Goal: Register for event/course

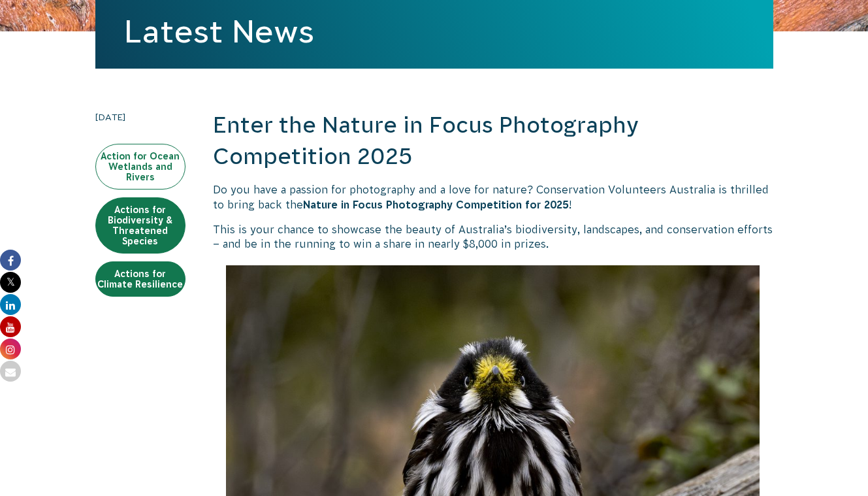
scroll to position [227, 0]
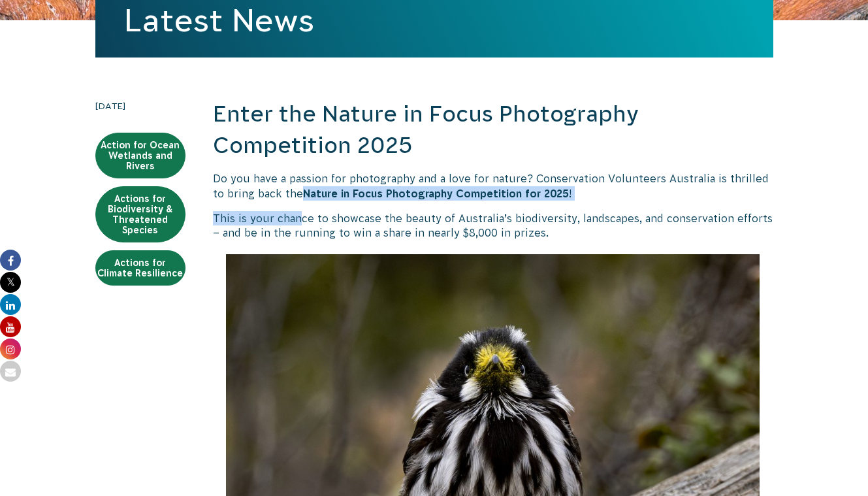
drag, startPoint x: 300, startPoint y: 217, endPoint x: 300, endPoint y: 185, distance: 31.3
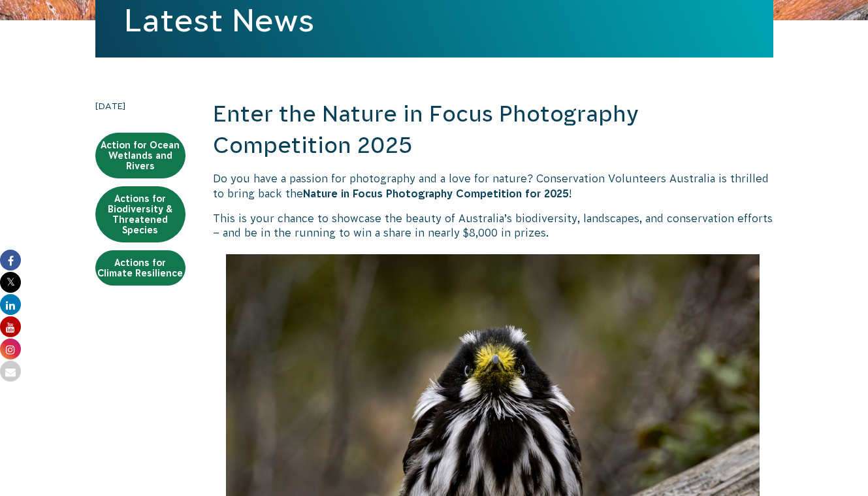
click at [300, 185] on p "Do you have a passion for photography and a love for nature? Conservation Volun…" at bounding box center [493, 185] width 560 height 29
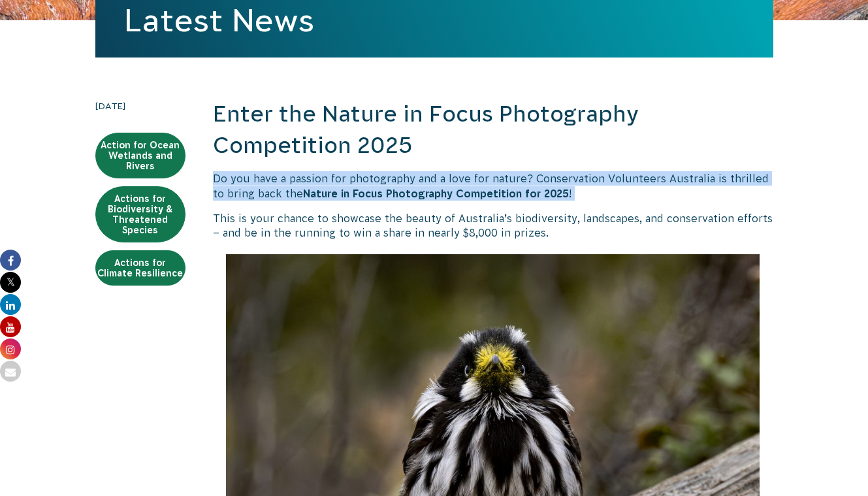
drag, startPoint x: 353, startPoint y: 169, endPoint x: 403, endPoint y: 216, distance: 68.3
click at [403, 216] on p "This is your chance to showcase the beauty of Australia’s biodiversity, landsca…" at bounding box center [493, 225] width 560 height 29
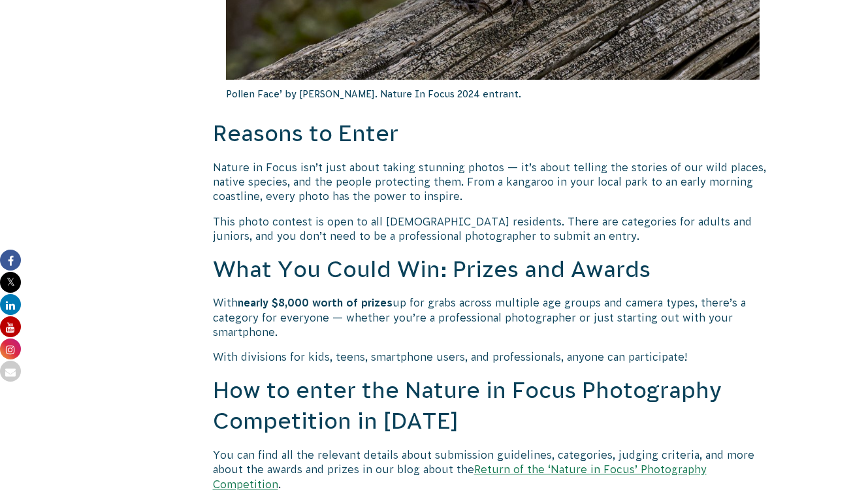
scroll to position [879, 0]
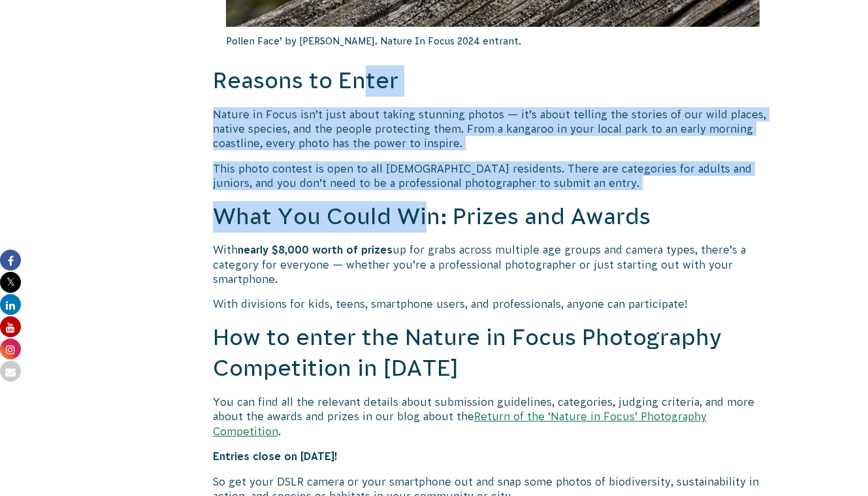
drag, startPoint x: 364, startPoint y: 92, endPoint x: 434, endPoint y: 211, distance: 138.2
click at [434, 211] on h2 "What You Could Win: Prizes and Awards" at bounding box center [493, 216] width 560 height 31
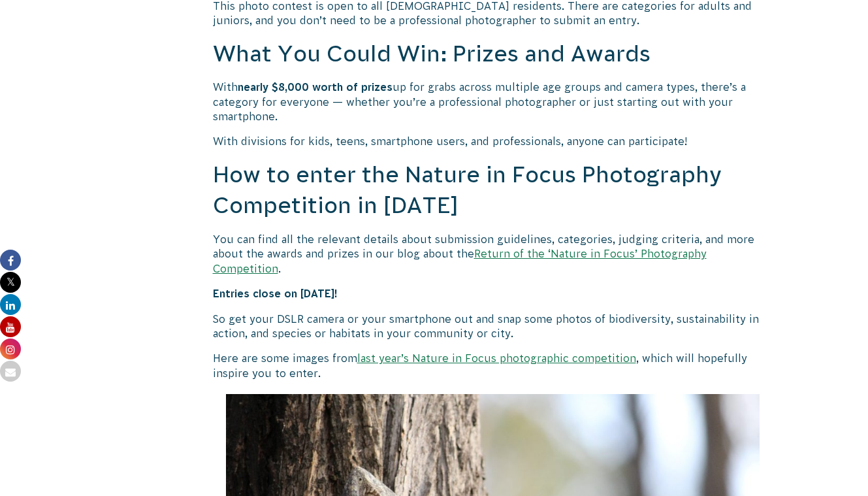
scroll to position [1044, 0]
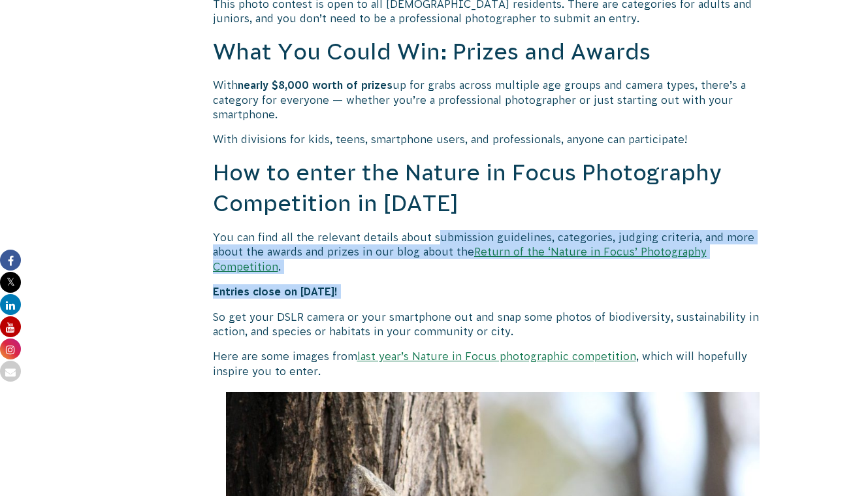
drag, startPoint x: 435, startPoint y: 232, endPoint x: 437, endPoint y: 294, distance: 62.1
click at [437, 309] on p "So get your DSLR camera or your smartphone out and snap some photos of biodiver…" at bounding box center [493, 323] width 560 height 29
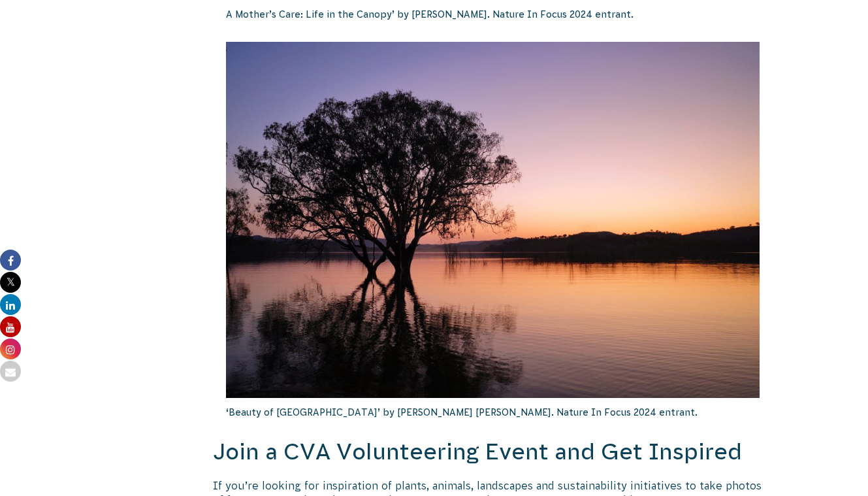
scroll to position [2448, 0]
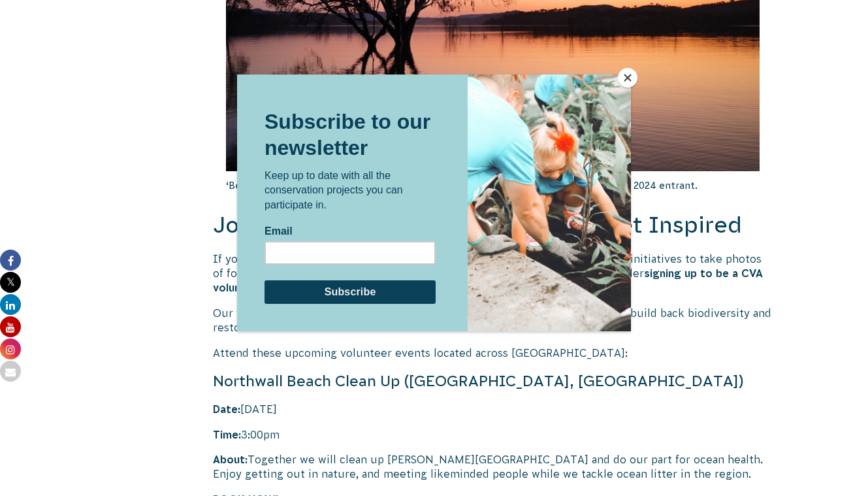
click at [627, 75] on button "Close" at bounding box center [628, 78] width 20 height 20
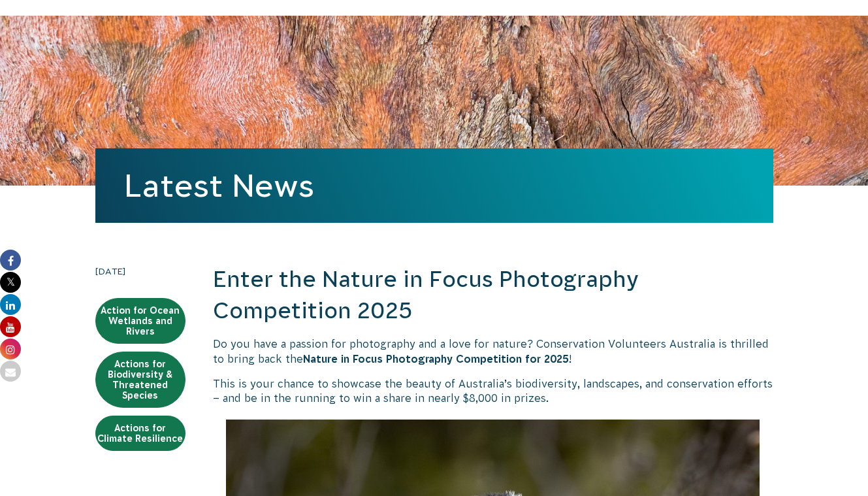
scroll to position [137, 0]
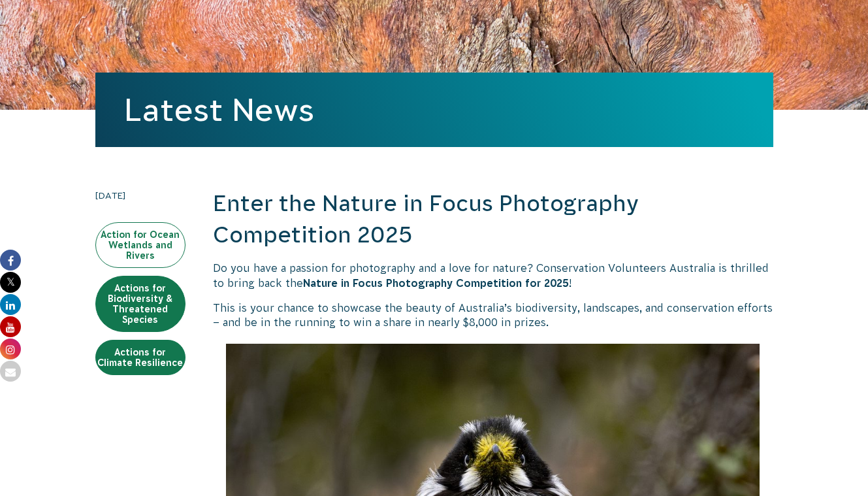
click at [155, 266] on link "Action for Ocean Wetlands and Rivers" at bounding box center [140, 245] width 90 height 46
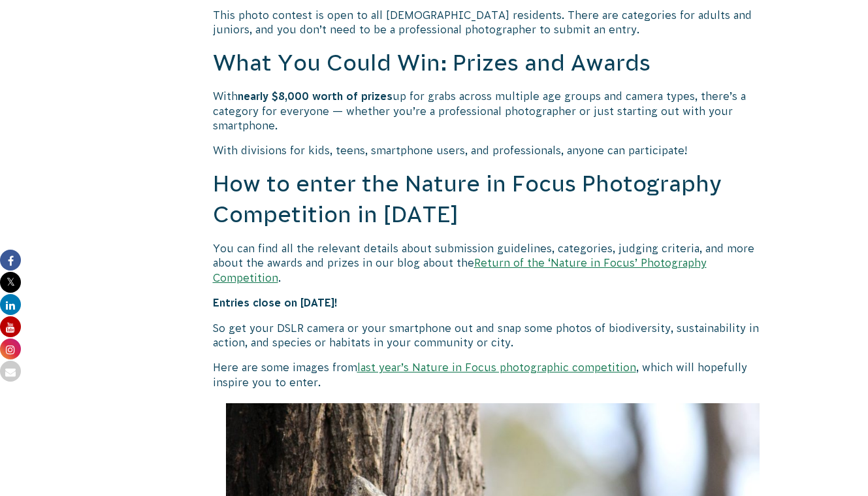
click at [607, 261] on link "Return of the ‘Nature in Focus’ Photography Competition" at bounding box center [460, 270] width 494 height 26
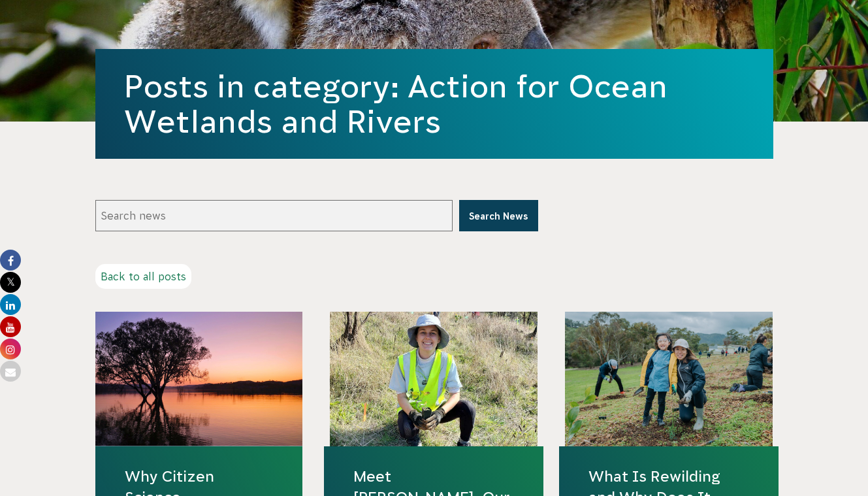
scroll to position [157, 0]
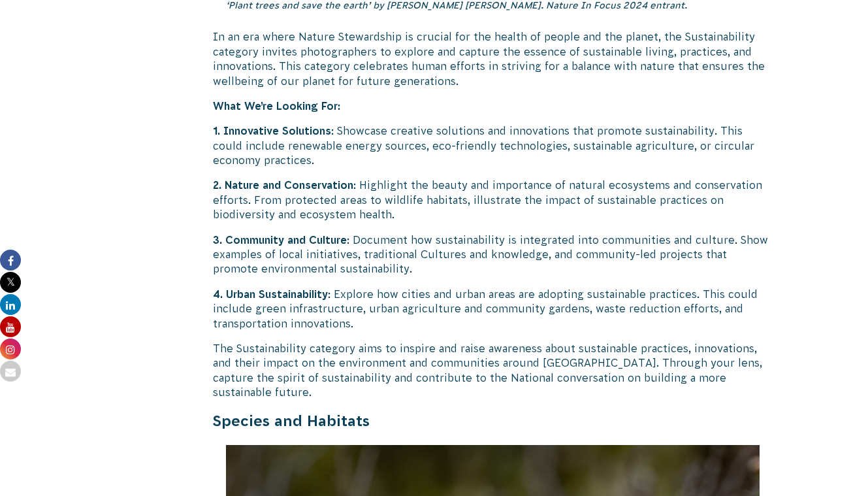
click at [409, 123] on p "1. Innovative Solutions : Showcase creative solutions and innovations that prom…" at bounding box center [493, 145] width 560 height 44
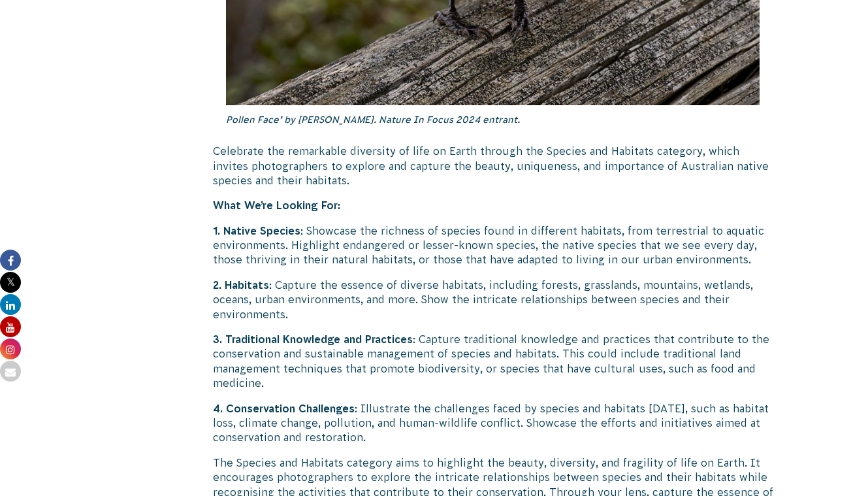
scroll to position [4341, 0]
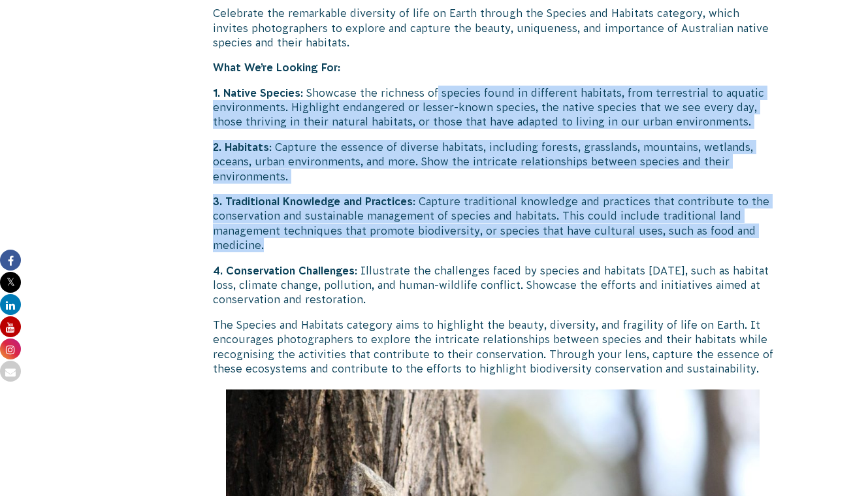
drag, startPoint x: 434, startPoint y: 45, endPoint x: 439, endPoint y: 231, distance: 186.1
click at [439, 263] on p "4. Conservation Challenges : Illustrate the challenges faced by species and hab…" at bounding box center [493, 285] width 560 height 44
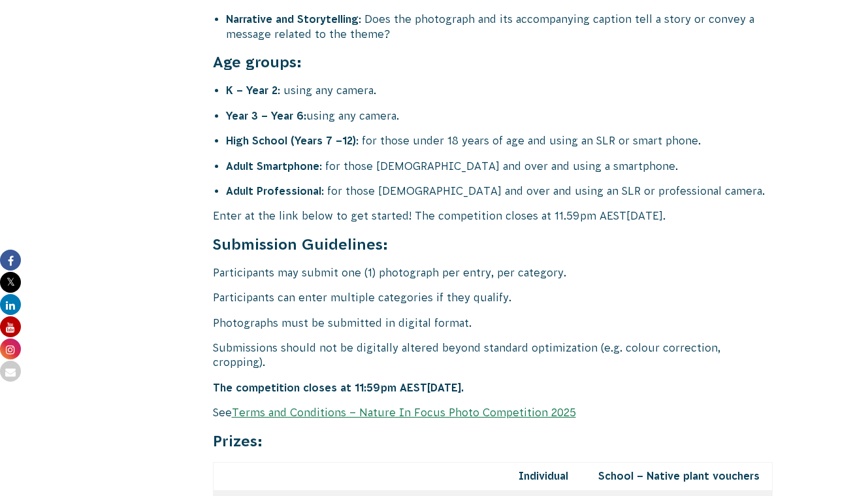
scroll to position [5229, 0]
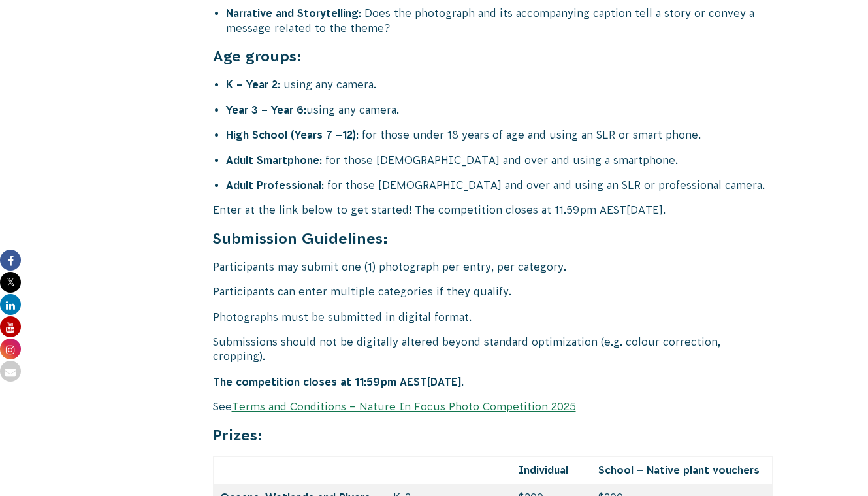
drag, startPoint x: 433, startPoint y: 222, endPoint x: 433, endPoint y: 274, distance: 51.6
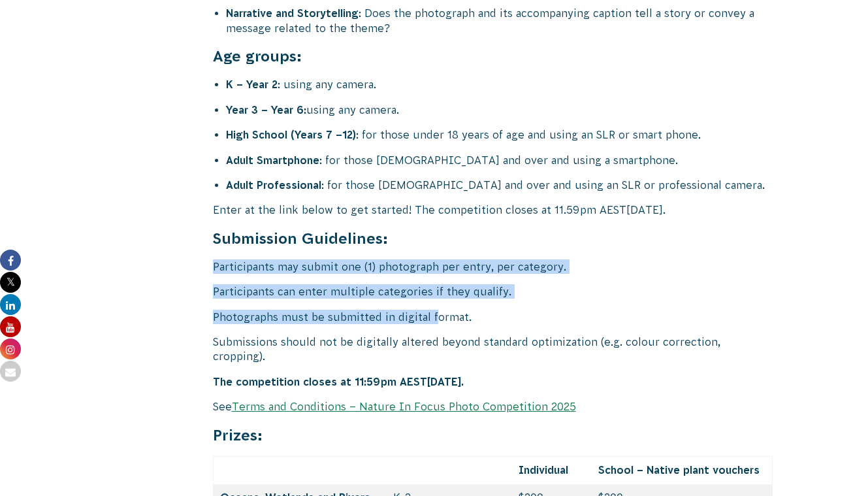
drag, startPoint x: 433, startPoint y: 274, endPoint x: 433, endPoint y: 209, distance: 64.6
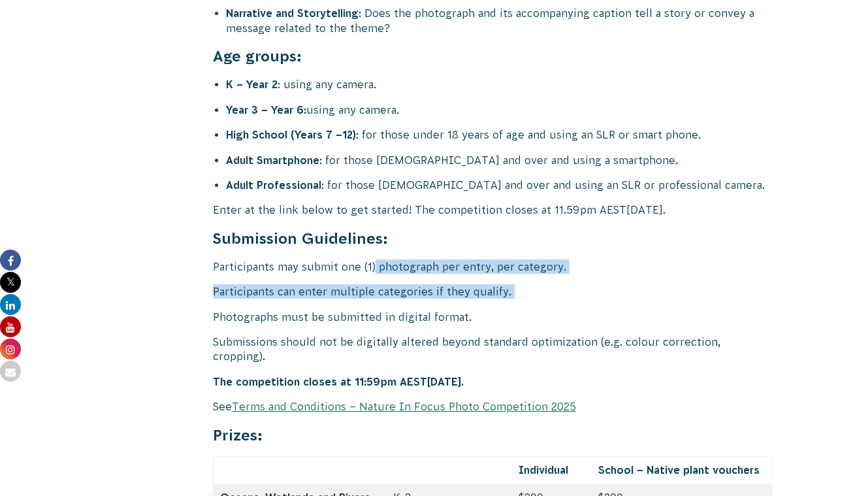
drag, startPoint x: 373, startPoint y: 223, endPoint x: 374, endPoint y: 262, distance: 39.8
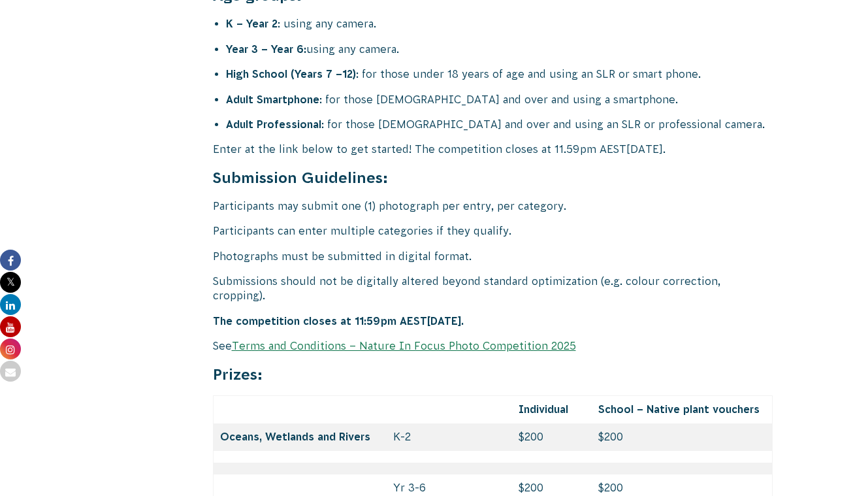
scroll to position [5304, 0]
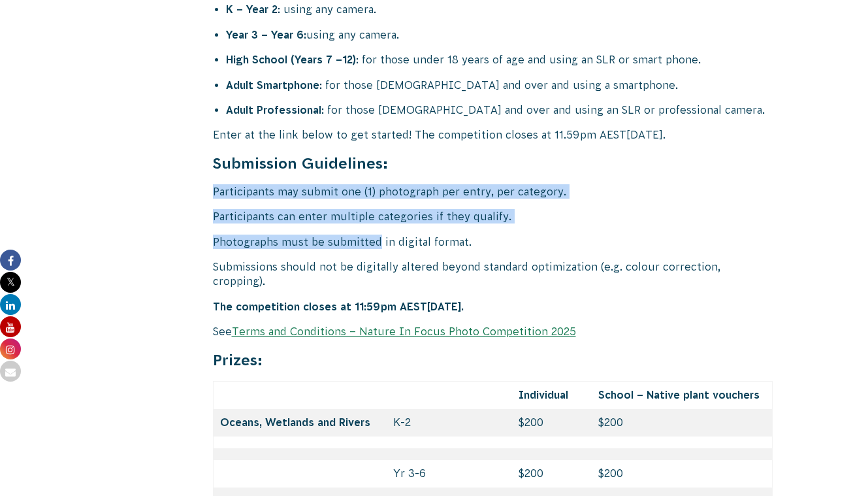
drag, startPoint x: 377, startPoint y: 200, endPoint x: 383, endPoint y: 136, distance: 63.6
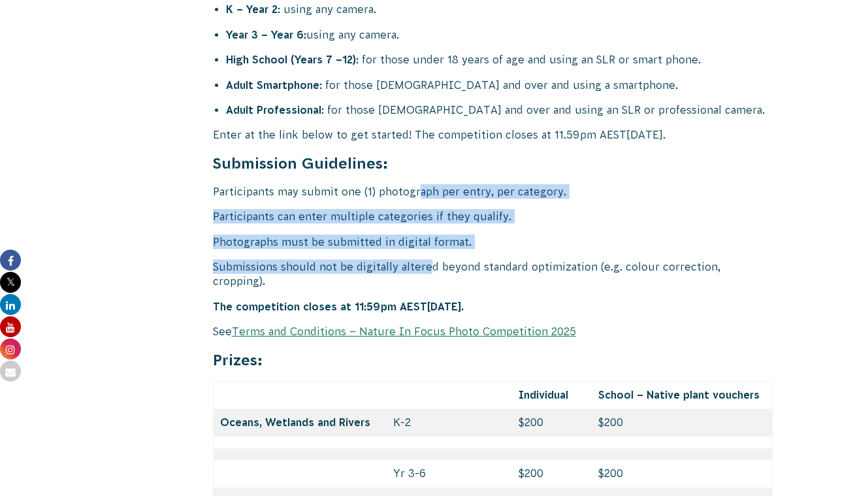
drag, startPoint x: 417, startPoint y: 149, endPoint x: 420, endPoint y: 221, distance: 72.5
click at [420, 259] on p "Submissions should not be digitally altered beyond standard optimization (e.g. …" at bounding box center [493, 273] width 560 height 29
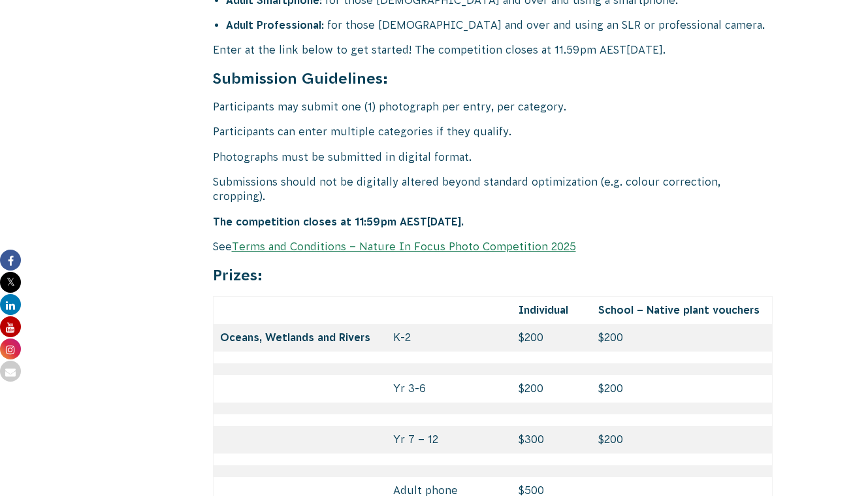
scroll to position [5366, 0]
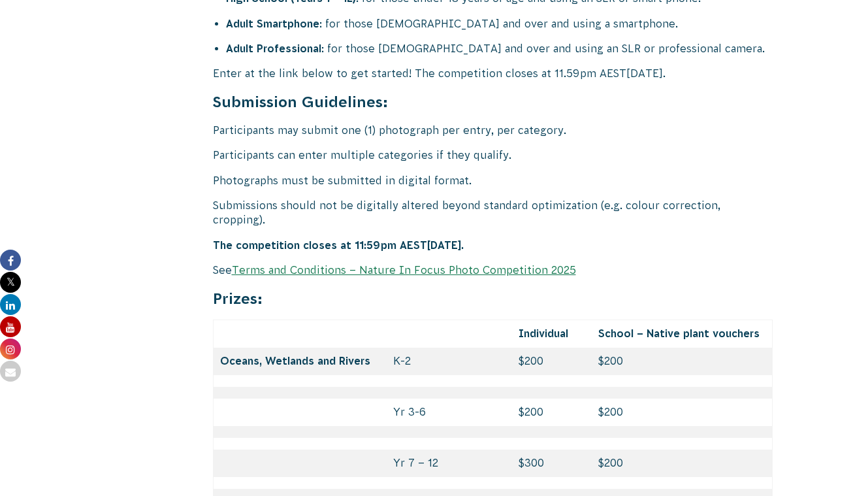
click at [429, 264] on link "Terms and Conditions – Nature In Focus Photo Competition 2025" at bounding box center [404, 270] width 344 height 12
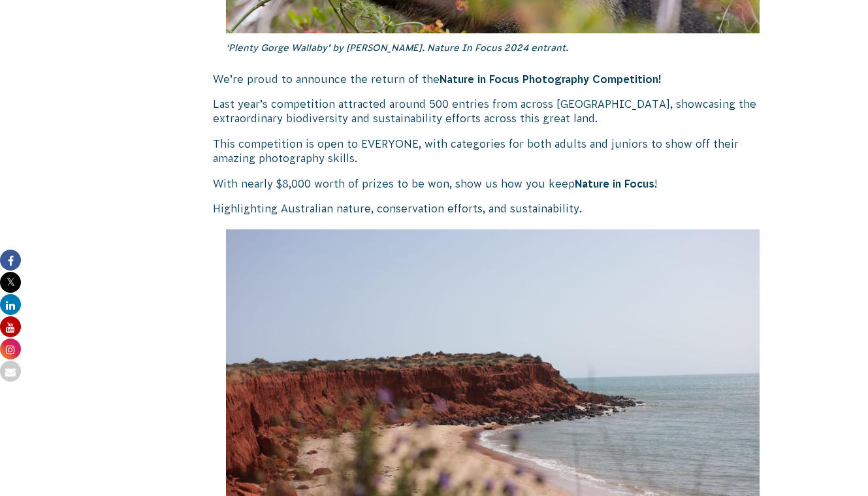
scroll to position [761, 0]
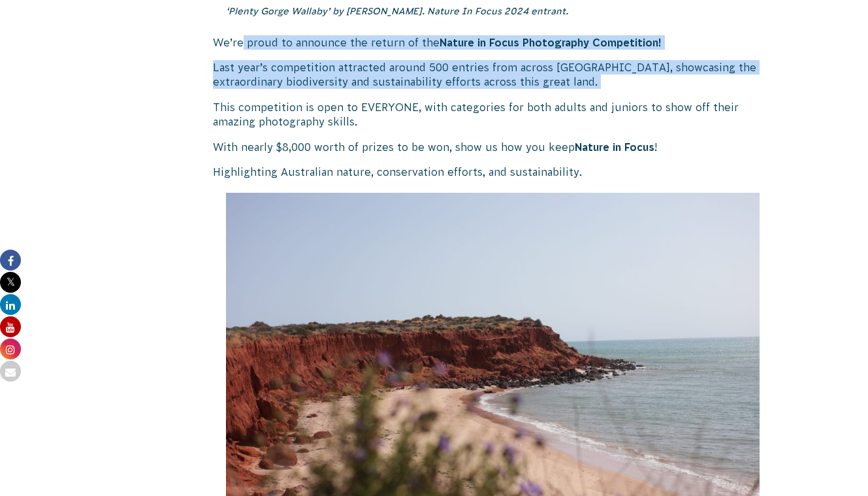
drag, startPoint x: 244, startPoint y: 35, endPoint x: 563, endPoint y: 92, distance: 324.3
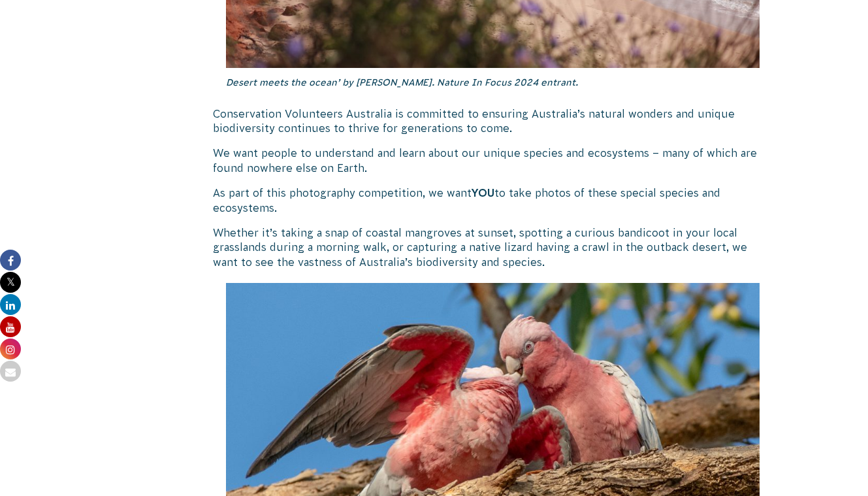
scroll to position [1197, 0]
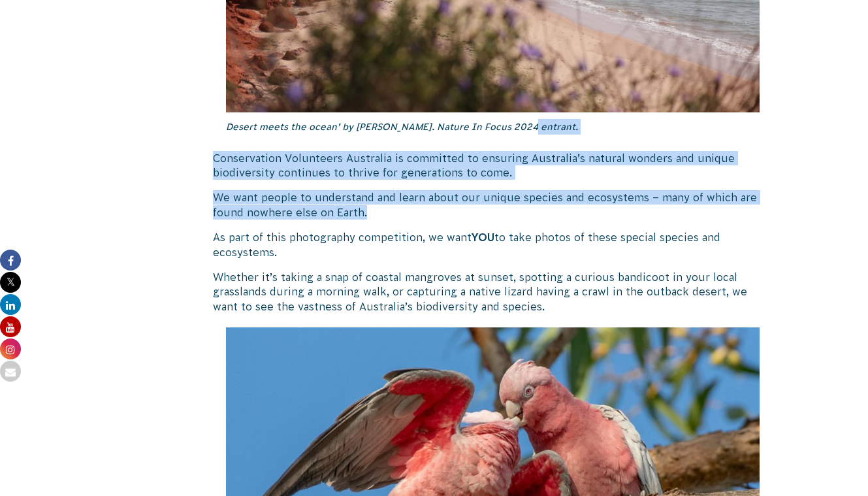
drag, startPoint x: 518, startPoint y: 133, endPoint x: 513, endPoint y: 231, distance: 98.1
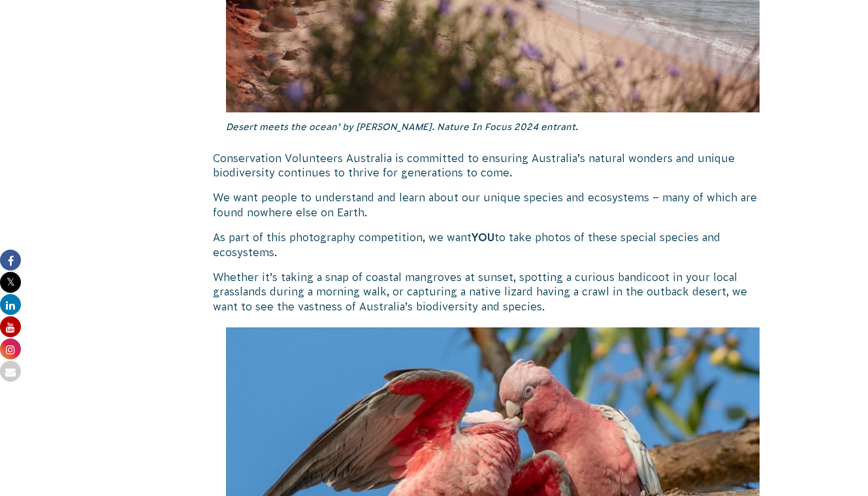
click at [513, 231] on p "As part of this photography competition, we want YOU to take photos of these sp…" at bounding box center [493, 244] width 560 height 29
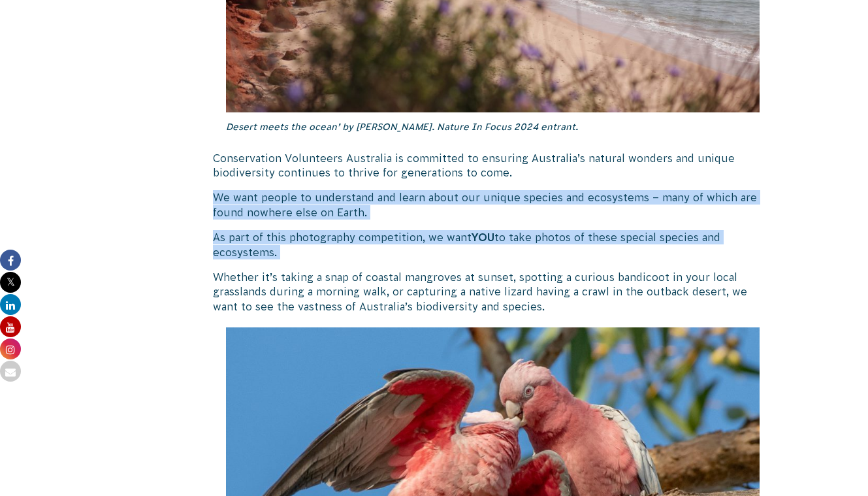
drag, startPoint x: 509, startPoint y: 264, endPoint x: 507, endPoint y: 166, distance: 98.6
click at [507, 166] on p "Conservation Volunteers Australia is committed to ensuring Australia’s natural …" at bounding box center [493, 165] width 560 height 29
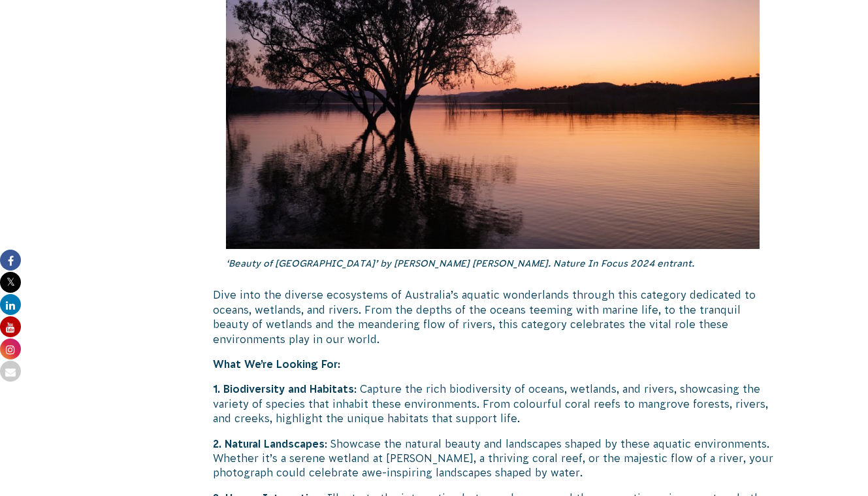
scroll to position [2233, 0]
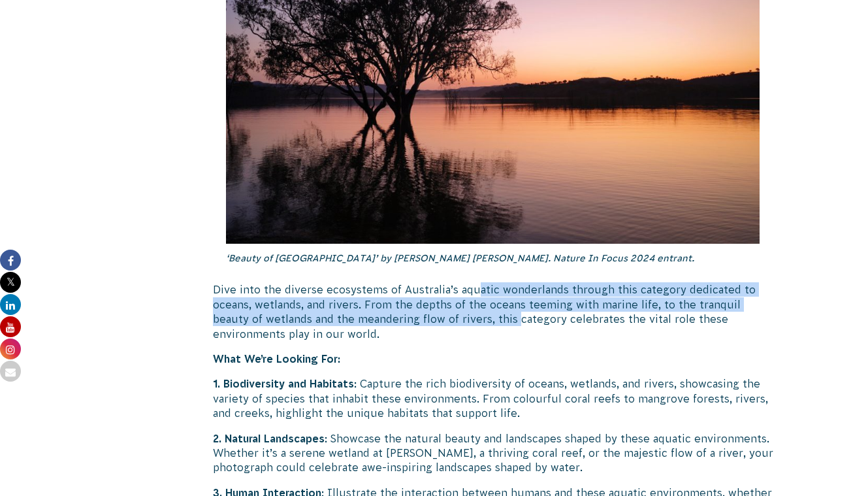
drag, startPoint x: 474, startPoint y: 274, endPoint x: 475, endPoint y: 306, distance: 31.3
click at [475, 306] on p "Dive into the diverse ecosystems of Australia’s aquatic wonderlands through thi…" at bounding box center [493, 311] width 560 height 59
drag, startPoint x: 475, startPoint y: 304, endPoint x: 475, endPoint y: 273, distance: 31.3
click at [475, 282] on p "Dive into the diverse ecosystems of Australia’s aquatic wonderlands through thi…" at bounding box center [493, 311] width 560 height 59
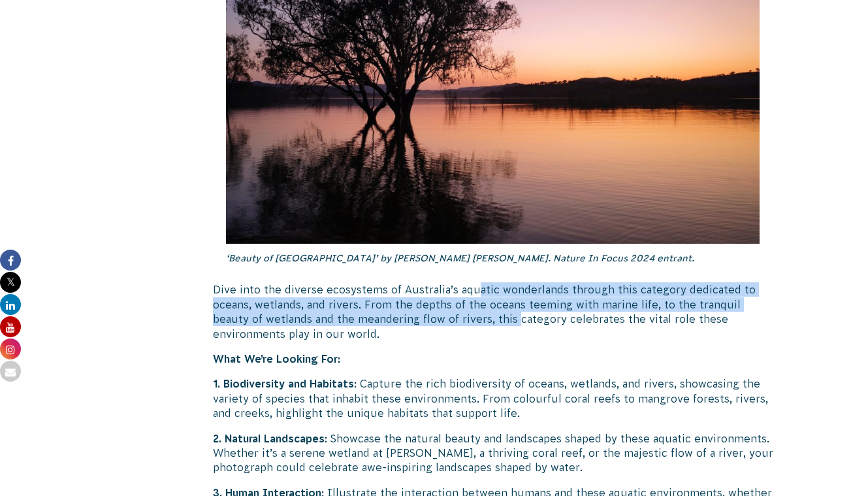
click at [475, 282] on p "Dive into the diverse ecosystems of Australia’s aquatic wonderlands through thi…" at bounding box center [493, 311] width 560 height 59
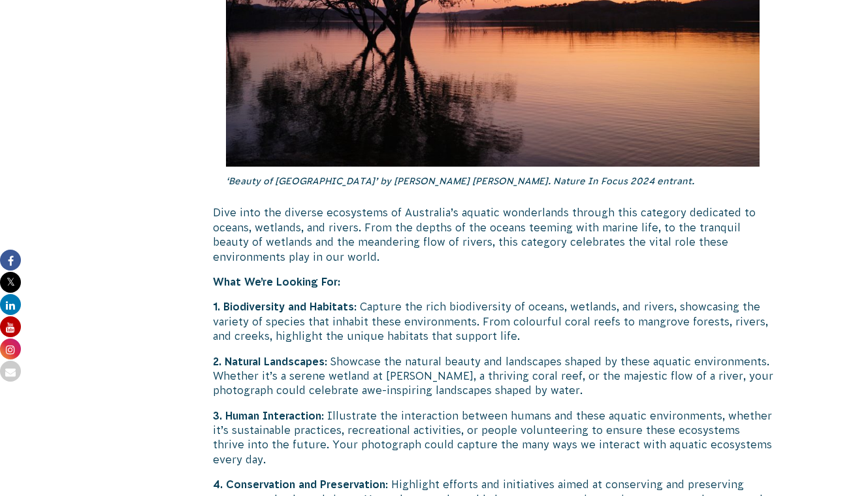
scroll to position [2312, 0]
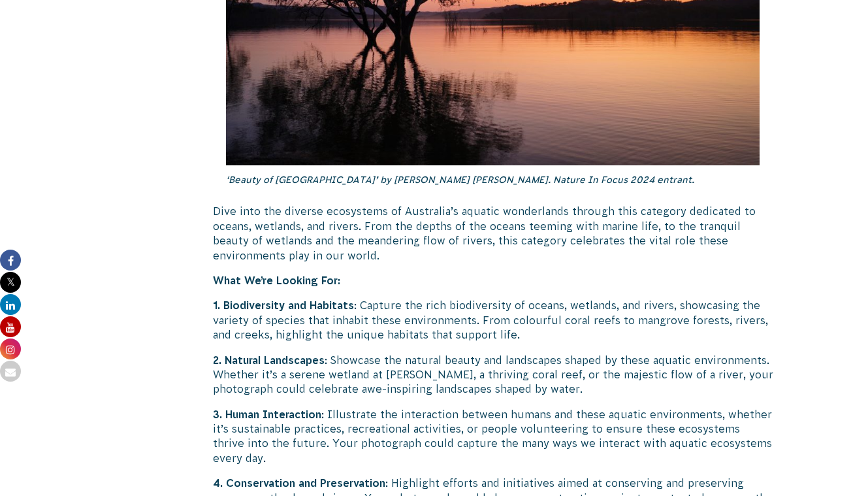
drag, startPoint x: 473, startPoint y: 283, endPoint x: 473, endPoint y: 327, distance: 44.4
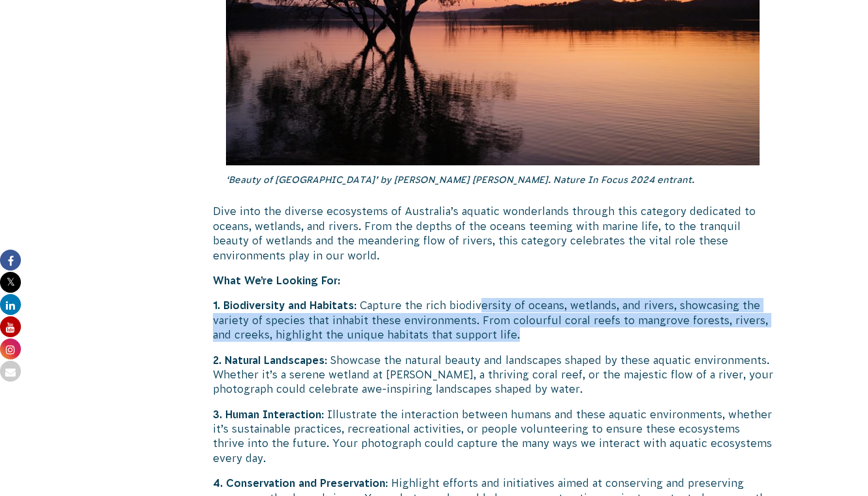
drag, startPoint x: 473, startPoint y: 327, endPoint x: 477, endPoint y: 288, distance: 39.3
click at [477, 298] on p "1. Biodiversity and Habitats : Capture the rich biodiversity of oceans, wetland…" at bounding box center [493, 320] width 560 height 44
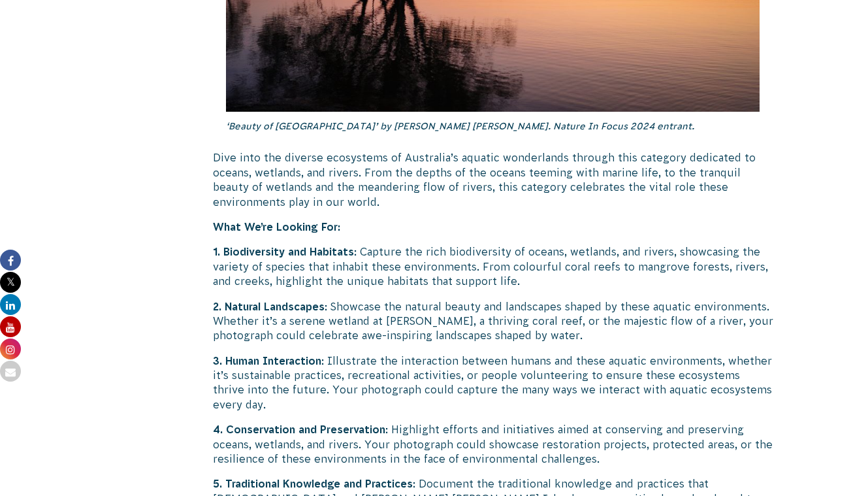
scroll to position [2378, 0]
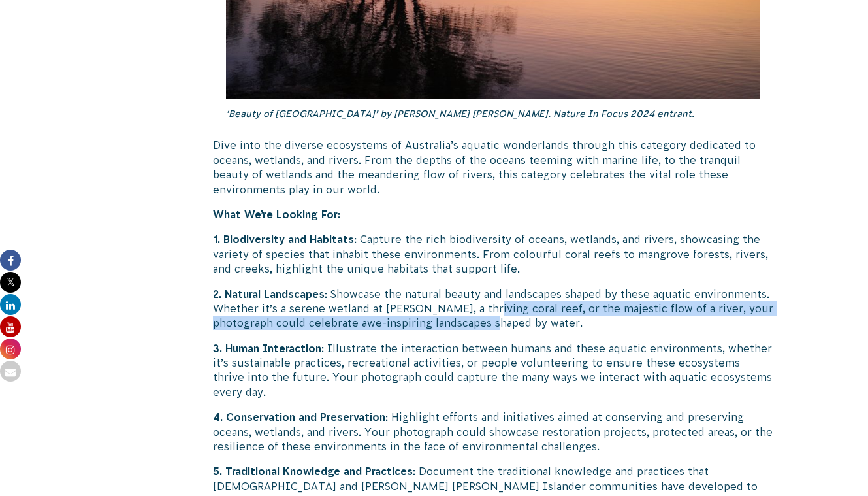
drag, startPoint x: 485, startPoint y: 290, endPoint x: 485, endPoint y: 309, distance: 19.6
click at [485, 309] on p "2. Natural Landscapes : Showcase the natural beauty and landscapes shaped by th…" at bounding box center [493, 309] width 560 height 44
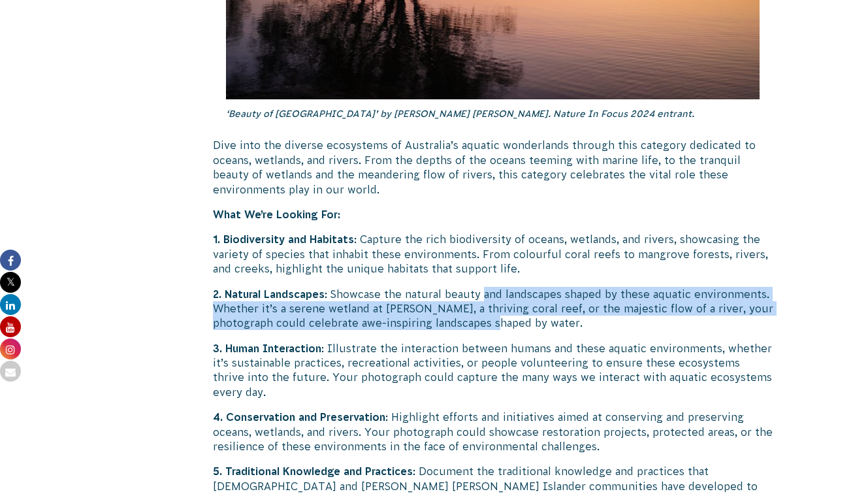
drag, startPoint x: 485, startPoint y: 307, endPoint x: 485, endPoint y: 274, distance: 33.9
click at [485, 287] on p "2. Natural Landscapes : Showcase the natural beauty and landscapes shaped by th…" at bounding box center [493, 309] width 560 height 44
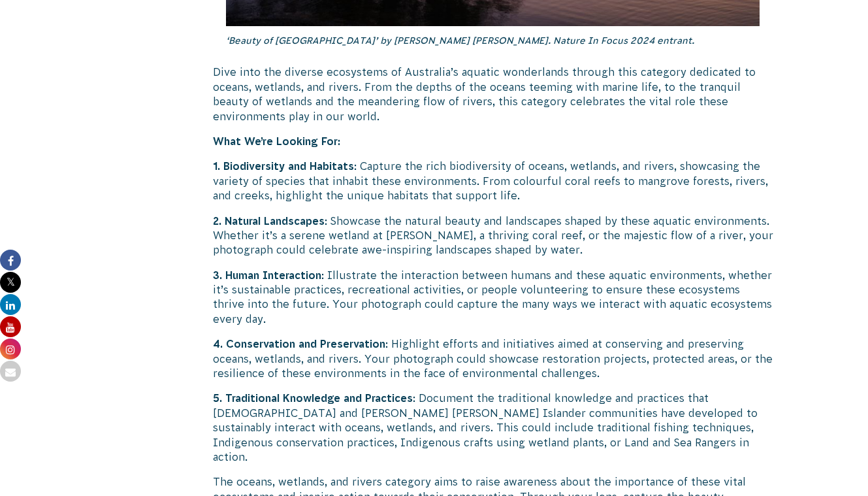
scroll to position [2457, 0]
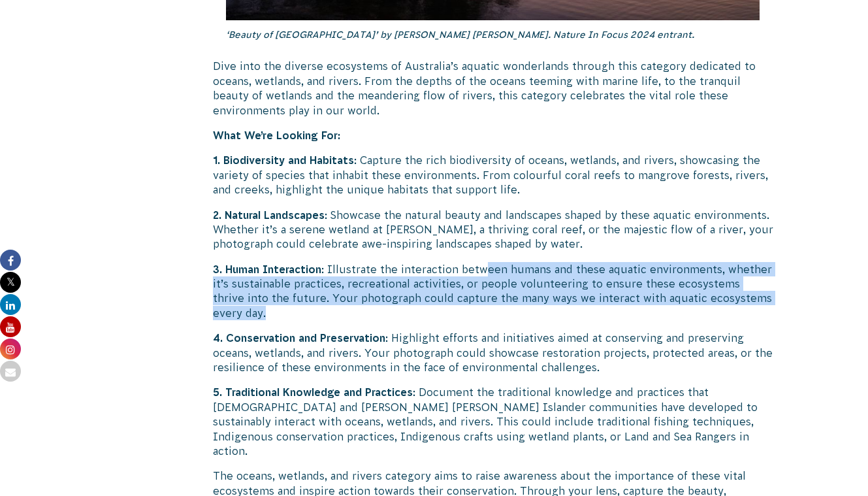
drag, startPoint x: 486, startPoint y: 252, endPoint x: 485, endPoint y: 296, distance: 44.4
click at [485, 296] on p "3. Human Interaction : Illustrate the interaction between humans and these aqua…" at bounding box center [493, 291] width 560 height 59
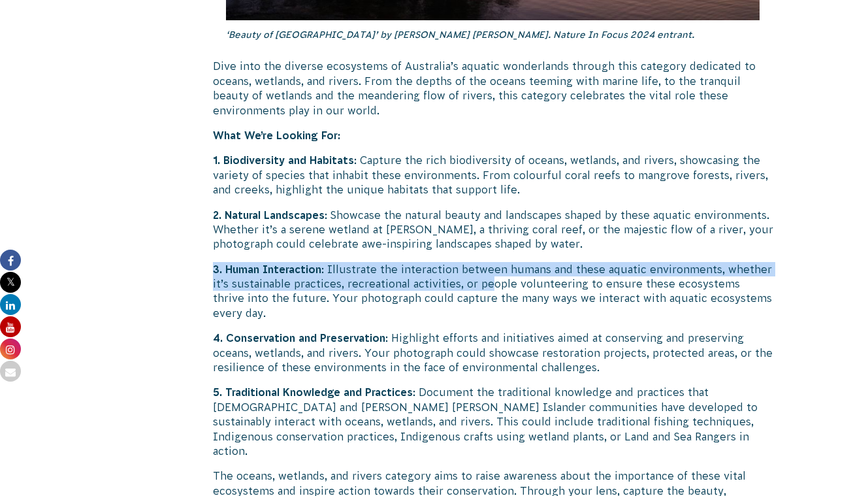
drag, startPoint x: 490, startPoint y: 274, endPoint x: 490, endPoint y: 240, distance: 33.3
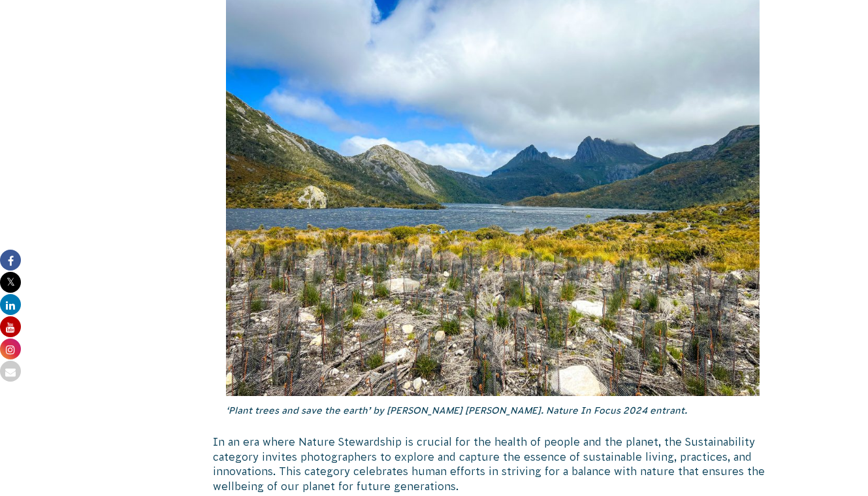
scroll to position [3113, 0]
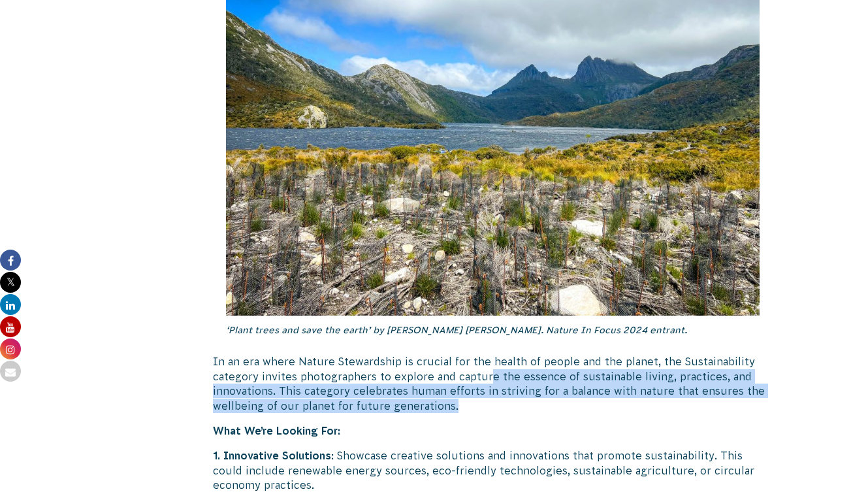
drag, startPoint x: 488, startPoint y: 349, endPoint x: 487, endPoint y: 377, distance: 28.1
click at [487, 377] on p "In an era where Nature Stewardship is crucial for the health of people and the …" at bounding box center [493, 383] width 560 height 59
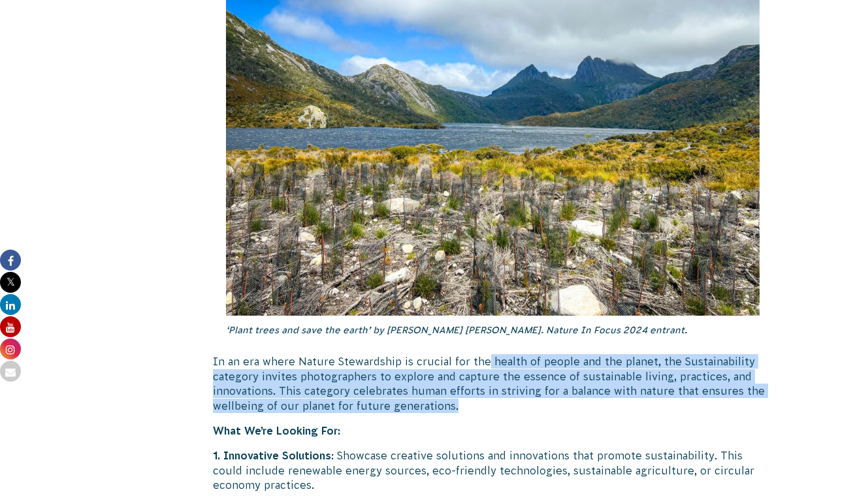
drag, startPoint x: 484, startPoint y: 375, endPoint x: 484, endPoint y: 331, distance: 43.7
click at [484, 354] on p "In an era where Nature Stewardship is crucial for the health of people and the …" at bounding box center [493, 383] width 560 height 59
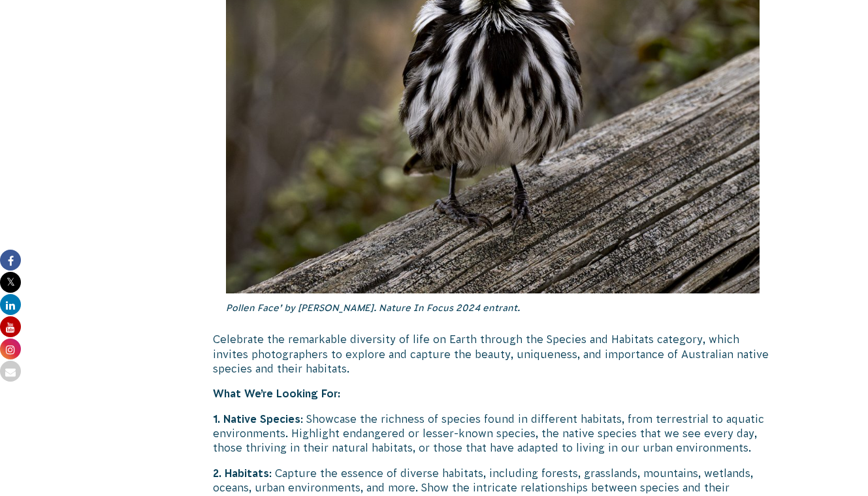
scroll to position [4019, 0]
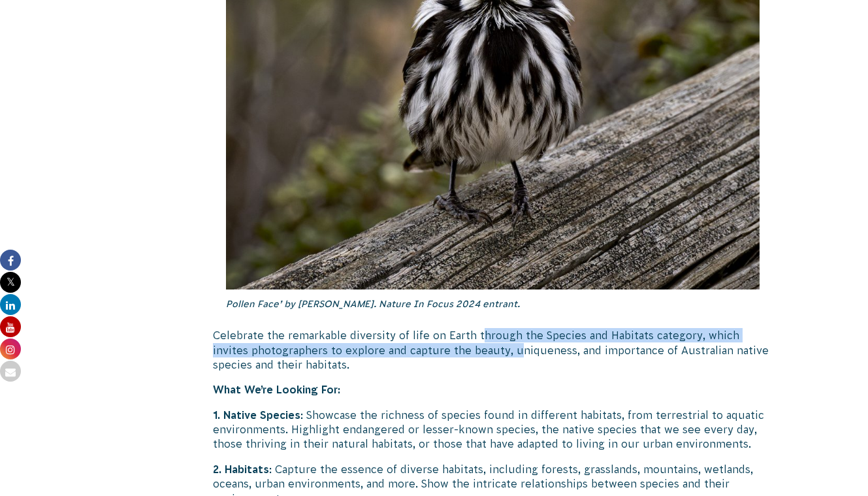
drag, startPoint x: 478, startPoint y: 285, endPoint x: 479, endPoint y: 302, distance: 17.0
click at [479, 328] on p "Celebrate the remarkable diversity of life on Earth through the Species and Hab…" at bounding box center [493, 350] width 560 height 44
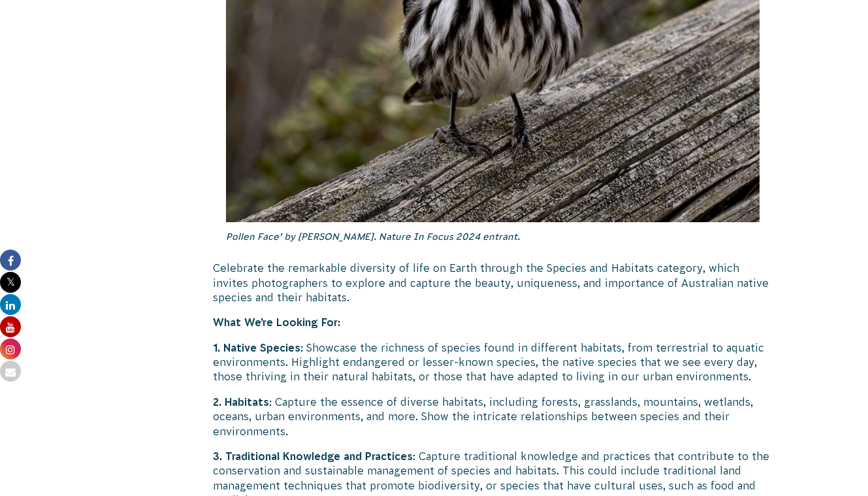
scroll to position [4097, 0]
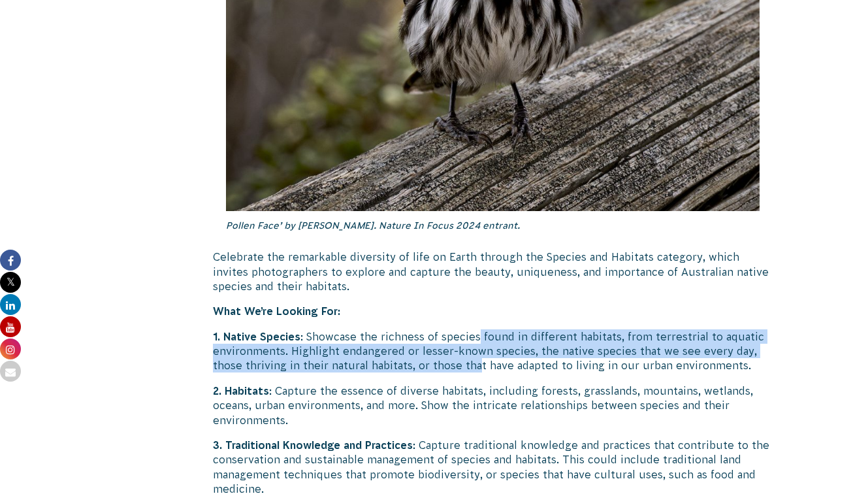
drag, startPoint x: 477, startPoint y: 294, endPoint x: 477, endPoint y: 321, distance: 27.4
click at [477, 329] on p "1. Native Species : Showcase the richness of species found in different habitat…" at bounding box center [493, 351] width 560 height 44
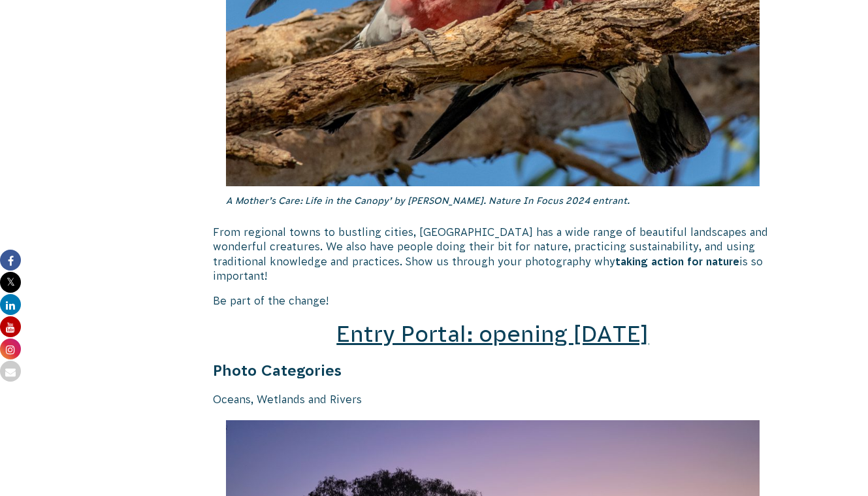
scroll to position [1733, 0]
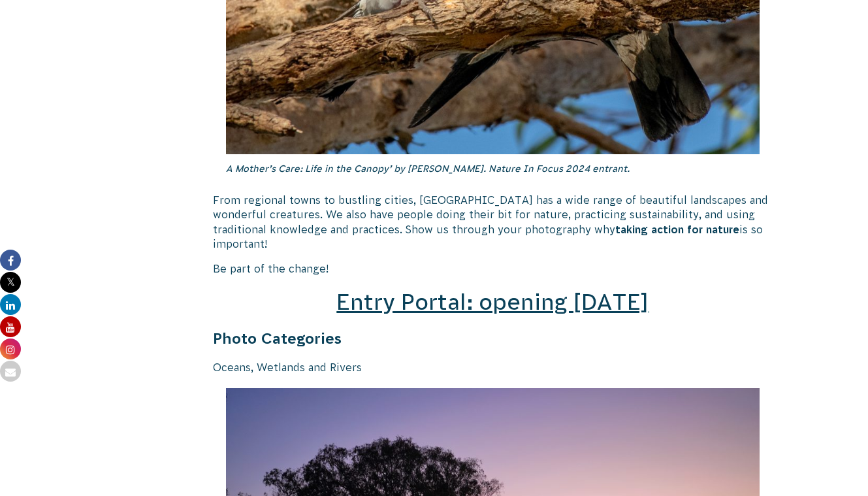
click at [480, 289] on span "Entry Portal: opening July 4" at bounding box center [492, 301] width 312 height 25
